Goal: Check status: Check status

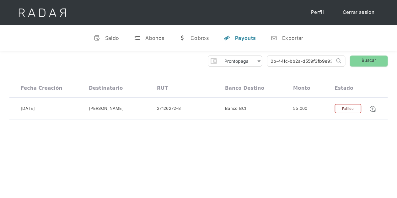
drag, startPoint x: 270, startPoint y: 62, endPoint x: 340, endPoint y: 62, distance: 70.3
click at [340, 62] on form "04bdebb8-6a0b-44fc-bb2a-d559f3fb9e93 Search" at bounding box center [306, 61] width 78 height 11
paste input "a5c4f117-8e3e-4056-88fb-a93466d3ce02"
type input "a5c4f117-8e3e-4056-88fb-a93466d3ce02"
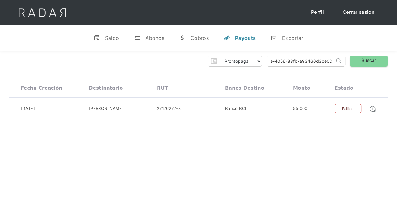
click at [360, 61] on link "Buscar" at bounding box center [369, 61] width 38 height 11
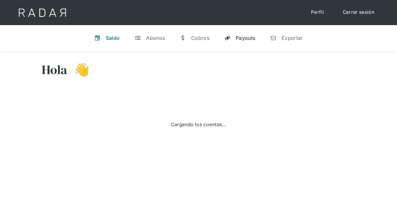
click at [243, 38] on div "Payouts" at bounding box center [245, 38] width 19 height 6
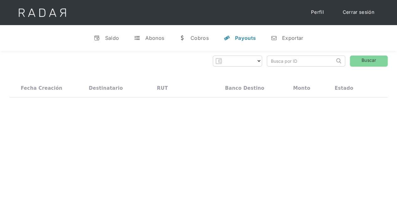
click at [277, 61] on input "search" at bounding box center [301, 61] width 68 height 10
paste input "a5c4f117-8e3e-4056-88fb-a93466d3ce02"
type input "a5c4f117-8e3e-4056-88fb-a93466d3ce02"
click at [360, 61] on link "Buscar" at bounding box center [369, 61] width 38 height 11
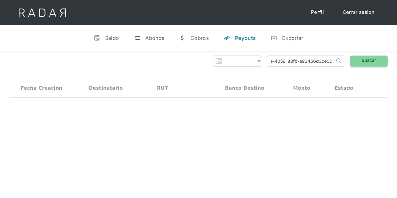
select select "prontopaga"
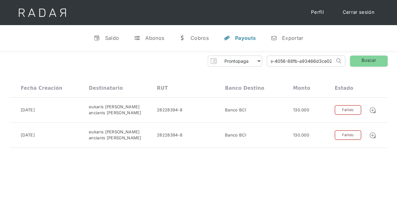
drag, startPoint x: 268, startPoint y: 61, endPoint x: 348, endPoint y: 62, distance: 79.4
click at [348, 62] on div "Prontopaga Prontopaga 2 Thank you! Your submission has been received! Oops! Som…" at bounding box center [198, 61] width 378 height 11
paste input "267595b9-b575-426d-8947-81e4b23ae2eb"
click at [358, 61] on link "Buscar" at bounding box center [369, 61] width 38 height 11
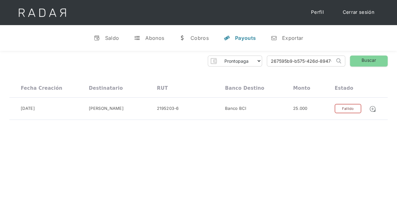
scroll to position [0, 31]
drag, startPoint x: 270, startPoint y: 61, endPoint x: 349, endPoint y: 62, distance: 79.1
click at [349, 62] on div "Prontopaga Prontopaga 2 Thank you! Your submission has been received! Oops! Som…" at bounding box center [198, 61] width 378 height 11
paste input "467d38a4-0470-4019-9293-54b4eba0c81e"
click at [359, 60] on link "Buscar" at bounding box center [369, 61] width 38 height 11
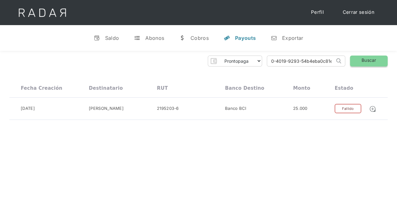
scroll to position [0, 0]
drag, startPoint x: 269, startPoint y: 64, endPoint x: 361, endPoint y: 63, distance: 92.6
click at [361, 63] on div "Prontopaga Prontopaga 2 Thank you! Your submission has been received! Oops! Som…" at bounding box center [198, 61] width 378 height 11
paste input "a77e6b72-a17d-46fd-8371-eeba39ff93a0"
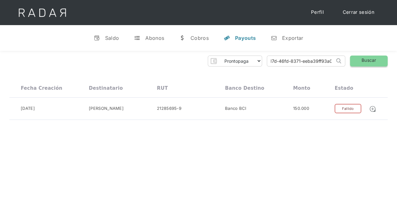
type input "a77e6b72-a17d-46fd-8371-eeba39ff93a0"
click at [365, 59] on link "Buscar" at bounding box center [369, 61] width 38 height 11
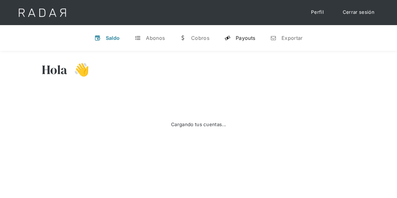
click at [241, 38] on div "Payouts" at bounding box center [245, 38] width 19 height 6
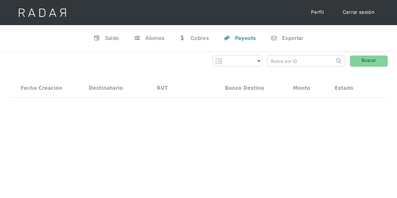
click at [284, 59] on input "search" at bounding box center [301, 61] width 68 height 10
select select "prontopaga"
paste input "a77e6b72-a17d-46fd-8371-eeba39ff93a0"
click at [357, 63] on link "Buscar" at bounding box center [369, 61] width 38 height 11
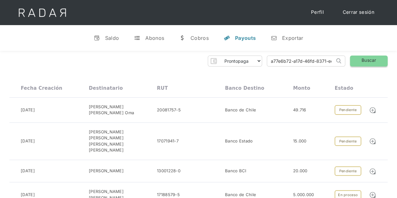
click at [354, 59] on link "Buscar" at bounding box center [369, 61] width 38 height 11
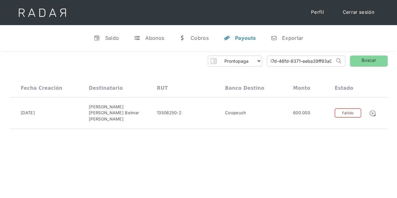
drag, startPoint x: 270, startPoint y: 62, endPoint x: 339, endPoint y: 62, distance: 68.8
click at [339, 62] on form "a77e6b72-a17d-46fd-8371-eeba39ff93a0 Search" at bounding box center [306, 61] width 78 height 11
paste input "3ac44b9d-f345-4cbf-9d49-4bfd4939a757"
click at [365, 60] on link "Buscar" at bounding box center [369, 61] width 38 height 11
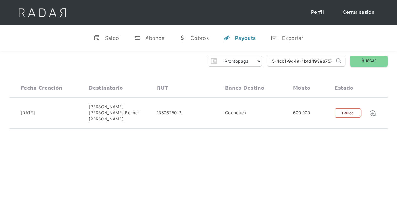
scroll to position [0, 0]
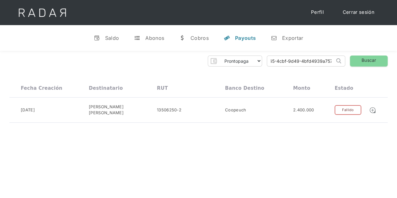
drag, startPoint x: 269, startPoint y: 61, endPoint x: 346, endPoint y: 64, distance: 76.4
click at [346, 64] on div "Prontopaga Prontopaga 2 Thank you! Your submission has been received! Oops! Som…" at bounding box center [198, 61] width 378 height 11
paste input "78837f23-1ab3-4102-ac6b-0b334896e20e"
click at [360, 57] on link "Buscar" at bounding box center [369, 61] width 38 height 11
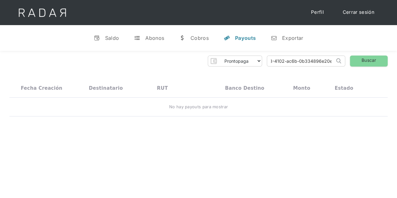
drag, startPoint x: 268, startPoint y: 60, endPoint x: 346, endPoint y: 60, distance: 77.6
click at [346, 60] on div "Prontopaga Prontopaga 2 Thank you! Your submission has been received! Oops! Som…" at bounding box center [198, 61] width 378 height 11
paste input "search"
click at [360, 59] on link "Buscar" at bounding box center [369, 61] width 38 height 11
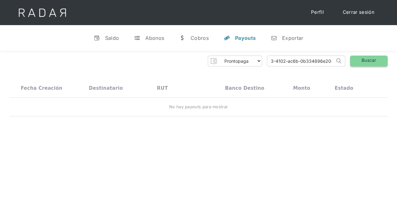
scroll to position [0, 0]
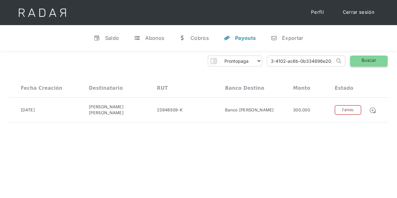
drag, startPoint x: 268, startPoint y: 61, endPoint x: 351, endPoint y: 62, distance: 82.6
click at [351, 62] on div "Prontopaga Prontopaga 2 Thank you! Your submission has been received! Oops! Som…" at bounding box center [198, 61] width 378 height 11
paste input "ab246078-11bd-4cfc-9703-af648efa3057"
click at [359, 60] on link "Buscar" at bounding box center [369, 61] width 38 height 11
drag, startPoint x: 269, startPoint y: 58, endPoint x: 359, endPoint y: 59, distance: 89.8
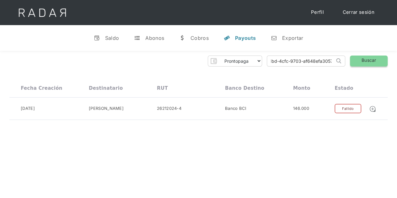
click at [359, 59] on div "Prontopaga Prontopaga 2 Thank you! Your submission has been received! Oops! Som…" at bounding box center [198, 61] width 378 height 11
paste input "ed25cb0b-a02d-4dc0-bd21-e0d315fda028"
type input "ed25cb0b-a02d-4dc0-bd21-e0d315fda028"
click at [368, 59] on link "Buscar" at bounding box center [369, 61] width 38 height 11
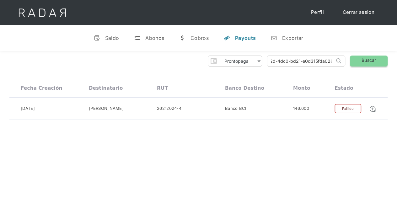
scroll to position [0, 0]
